Goal: Find specific fact: Find contact information

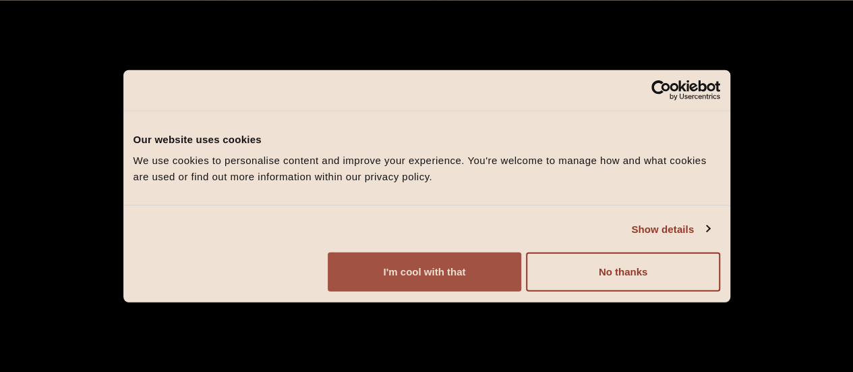
click at [521, 285] on button "I'm cool with that" at bounding box center [425, 271] width 194 height 39
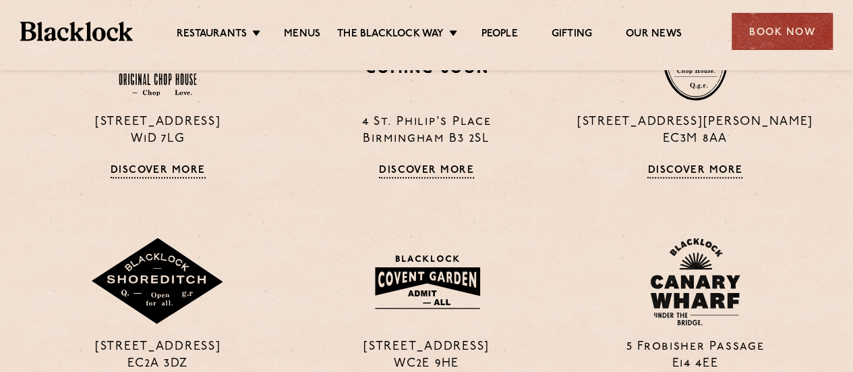
scroll to position [989, 0]
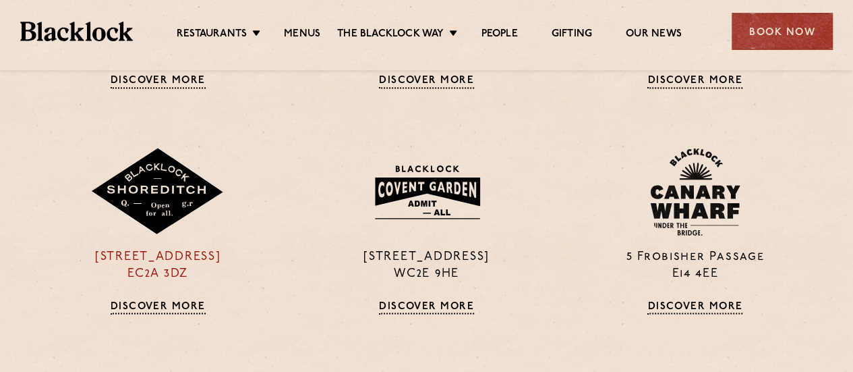
click at [151, 256] on p "[STREET_ADDRESS]" at bounding box center [158, 266] width 248 height 34
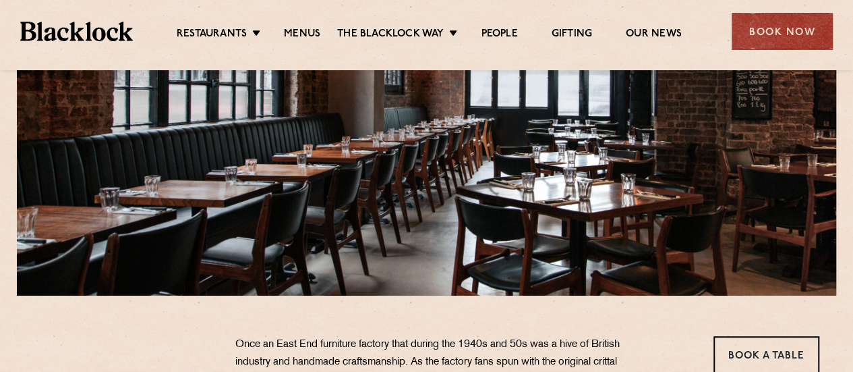
scroll to position [539, 0]
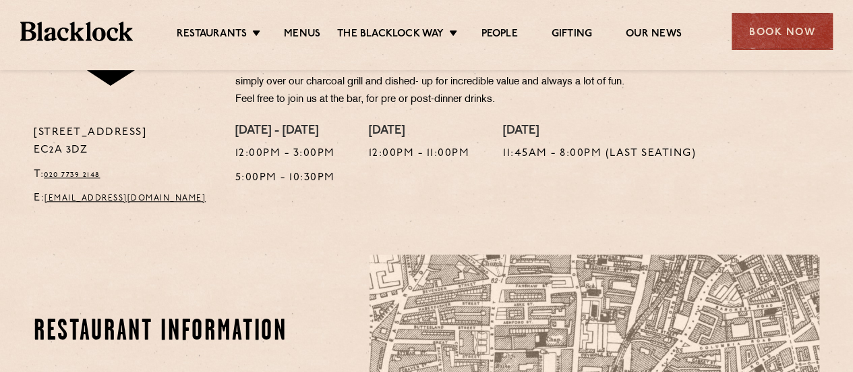
drag, startPoint x: 103, startPoint y: 148, endPoint x: 32, endPoint y: 136, distance: 72.5
click at [27, 136] on div "[STREET_ADDRESS] T: 020 7739 2148 E: [EMAIL_ADDRESS][DOMAIN_NAME]" at bounding box center [125, 169] width 202 height 90
copy p "[STREET_ADDRESS]"
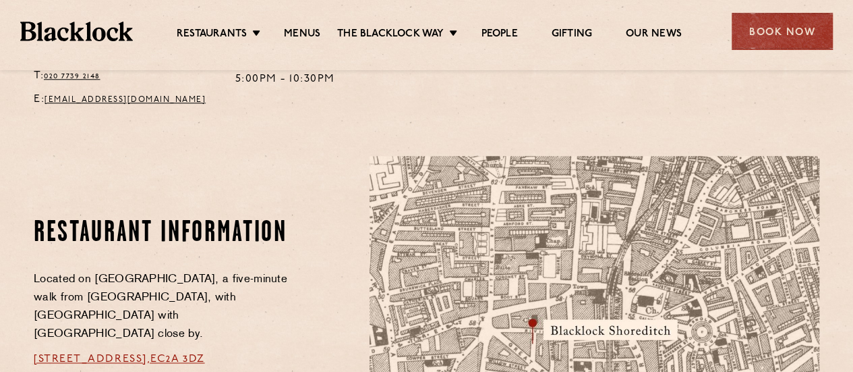
scroll to position [809, 0]
